Goal: Navigation & Orientation: Understand site structure

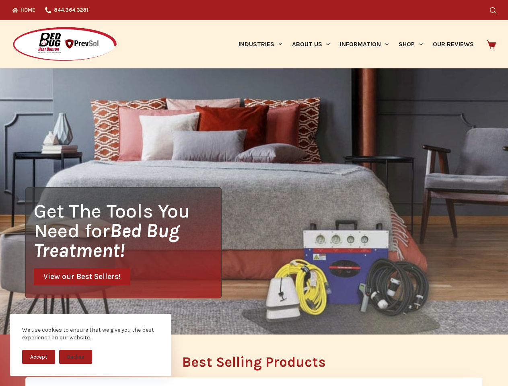
click at [254, 193] on div "Get The Tools You Need for Bed Bug Treatment! View our Best Sellers!" at bounding box center [254, 201] width 508 height 266
click at [39, 357] on button "Accept" at bounding box center [38, 357] width 33 height 14
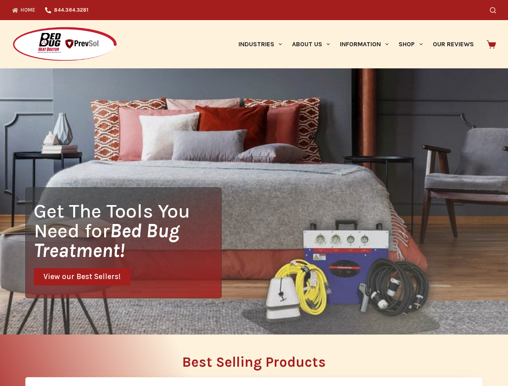
click at [76, 357] on button "Decline" at bounding box center [75, 363] width 33 height 14
click at [496, 10] on icon "Search" at bounding box center [493, 10] width 6 height 6
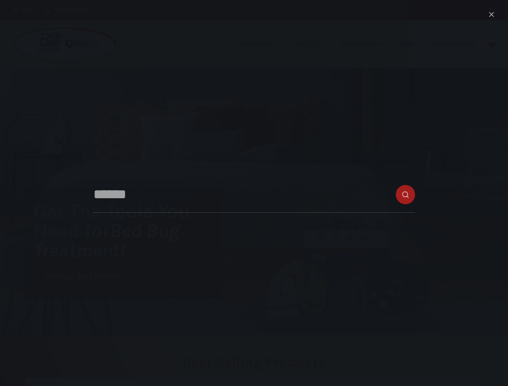
click at [263, 44] on link "Industries" at bounding box center [259, 44] width 53 height 48
click at [314, 44] on link "About Us" at bounding box center [311, 44] width 48 height 48
click at [368, 44] on link "Information" at bounding box center [364, 44] width 59 height 48
click at [414, 44] on link "Shop" at bounding box center [411, 44] width 34 height 48
